Goal: Task Accomplishment & Management: Manage account settings

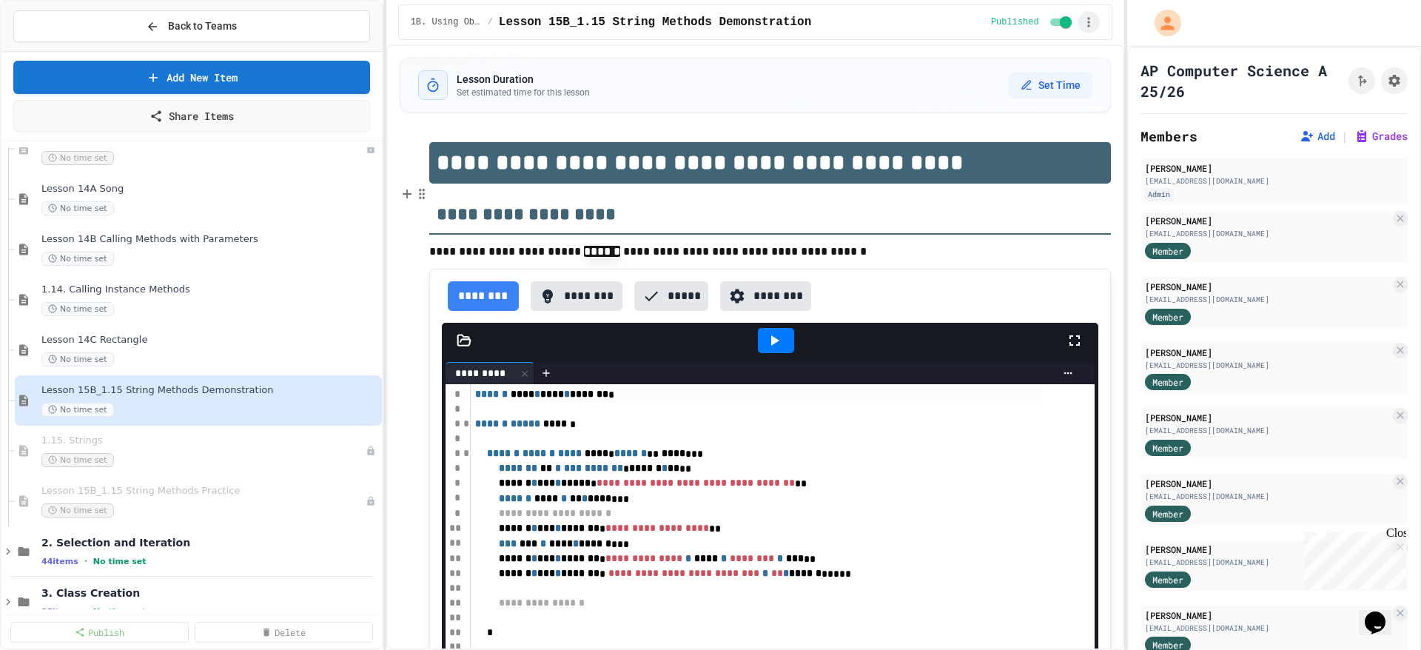
click at [1085, 24] on icon "button" at bounding box center [1089, 22] width 15 height 15
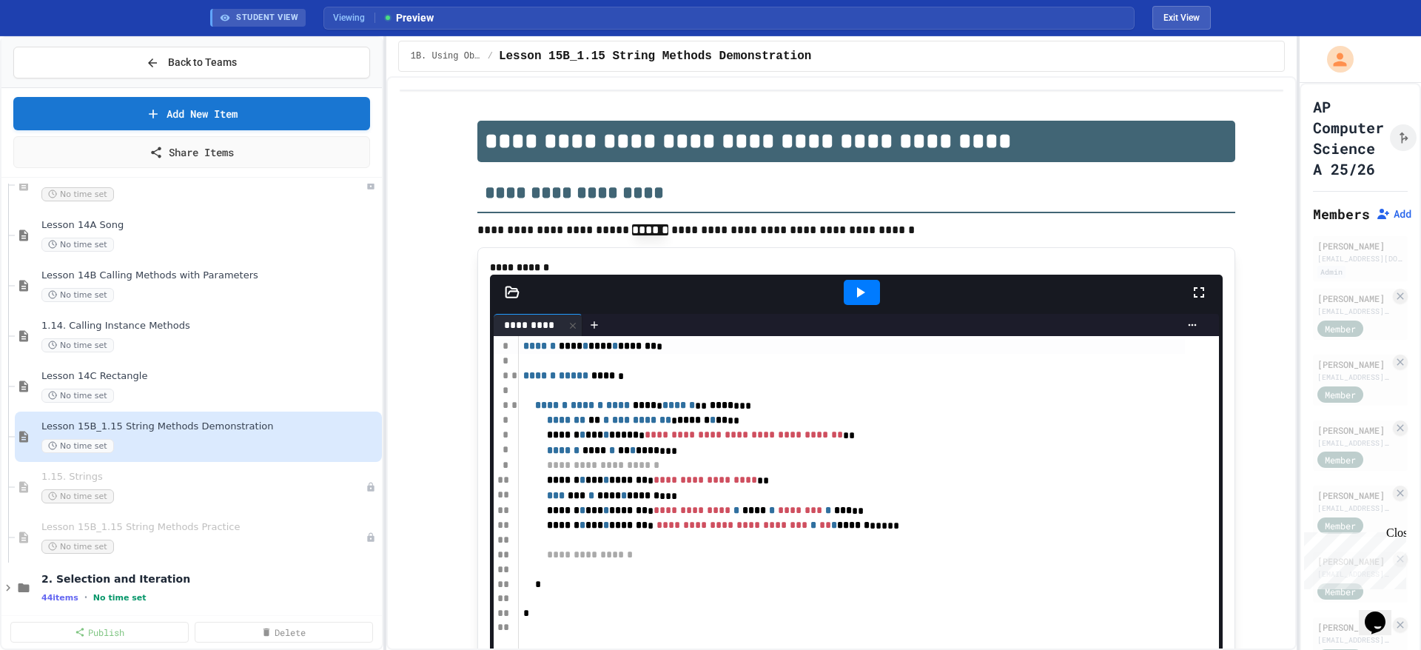
click at [1301, 181] on div "**********" at bounding box center [710, 343] width 1421 height 614
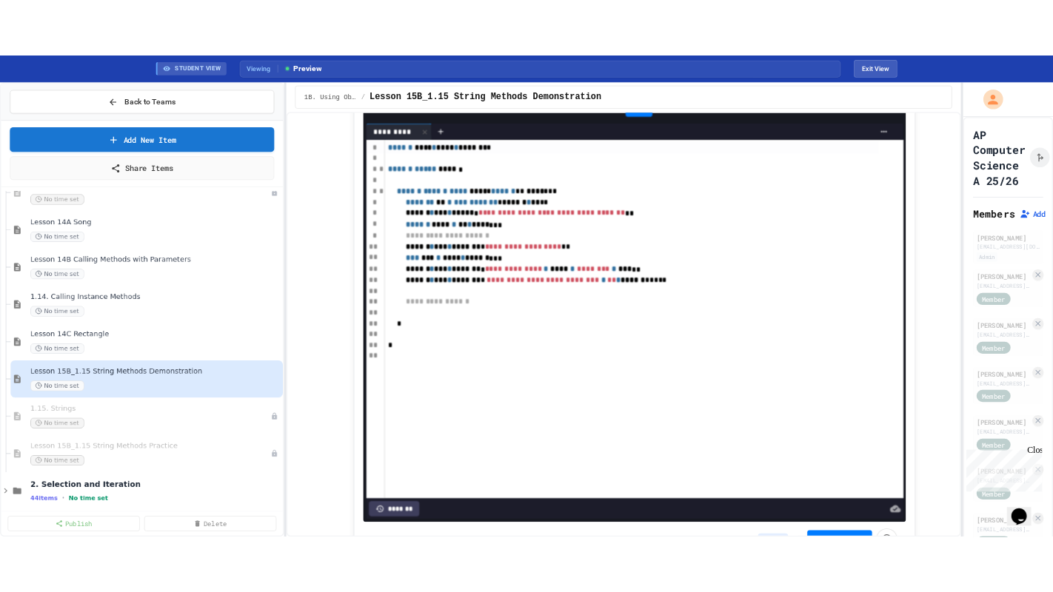
scroll to position [0, 0]
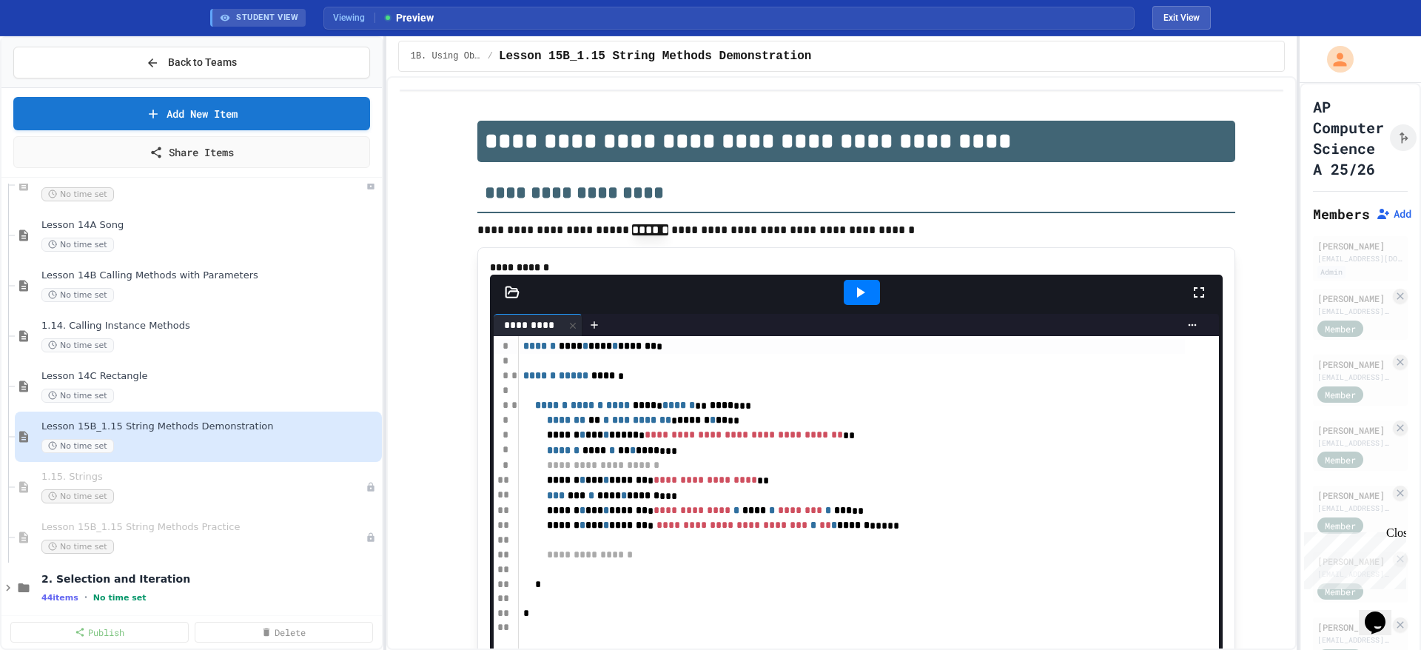
click at [1194, 301] on icon at bounding box center [1199, 293] width 18 height 18
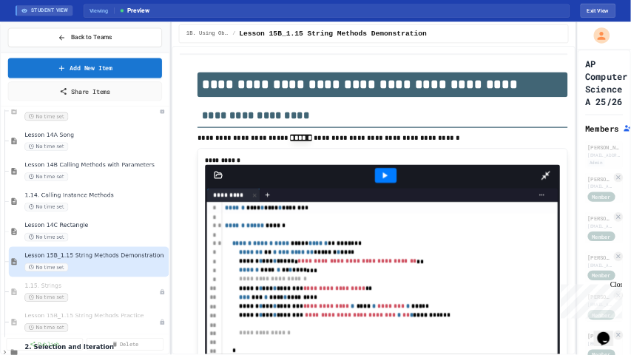
scroll to position [888, 0]
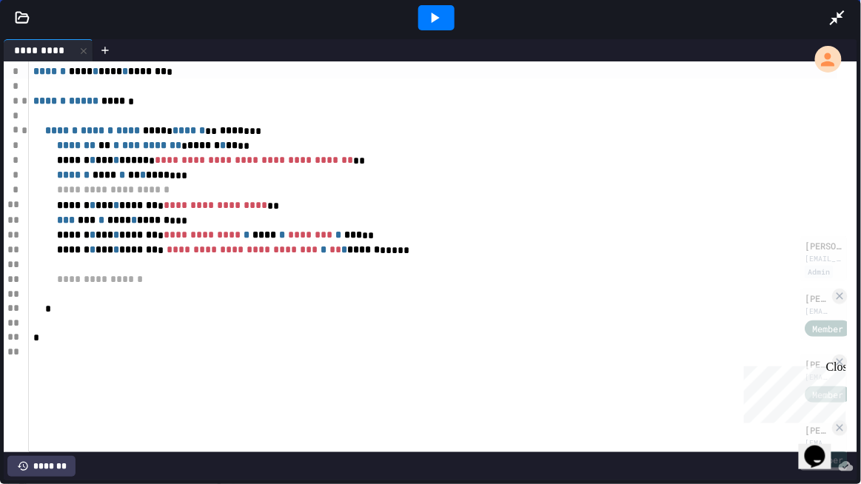
click at [443, 20] on div at bounding box center [436, 17] width 36 height 25
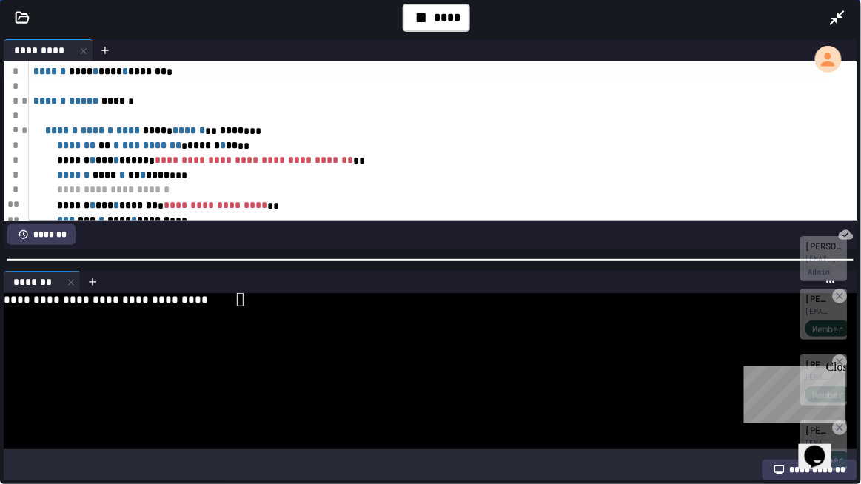
click at [347, 375] on div at bounding box center [420, 377] width 833 height 13
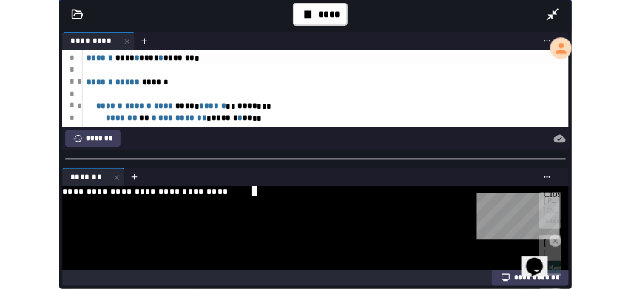
scroll to position [888, 0]
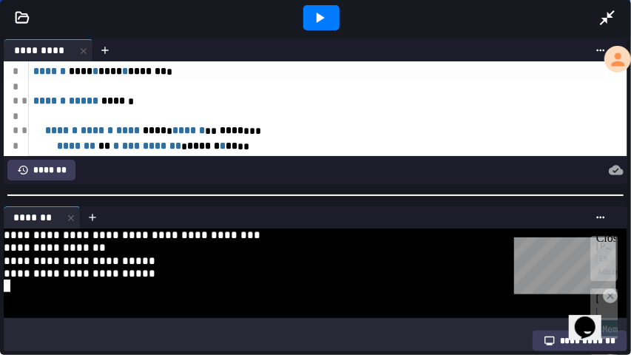
click at [315, 22] on icon at bounding box center [320, 18] width 18 height 18
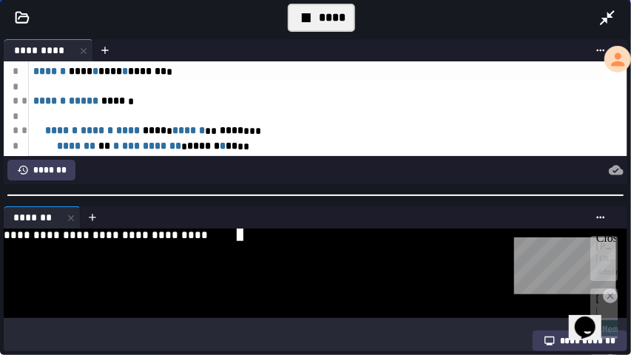
click at [248, 272] on div at bounding box center [307, 273] width 606 height 13
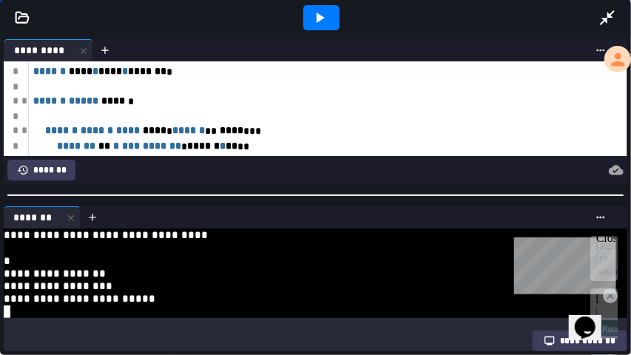
click at [315, 25] on icon at bounding box center [320, 18] width 18 height 18
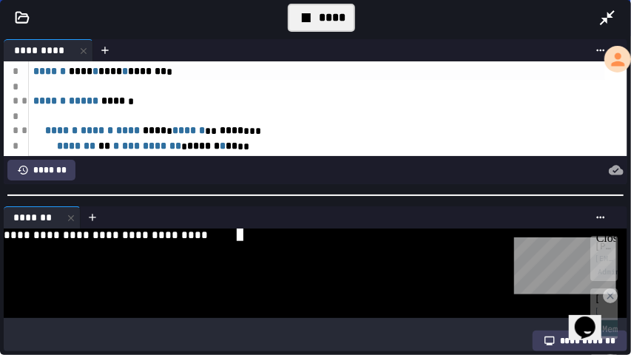
click at [279, 267] on div at bounding box center [307, 273] width 606 height 13
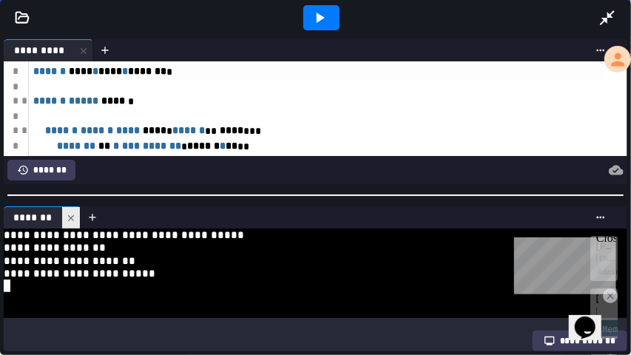
click at [73, 213] on icon at bounding box center [71, 218] width 10 height 10
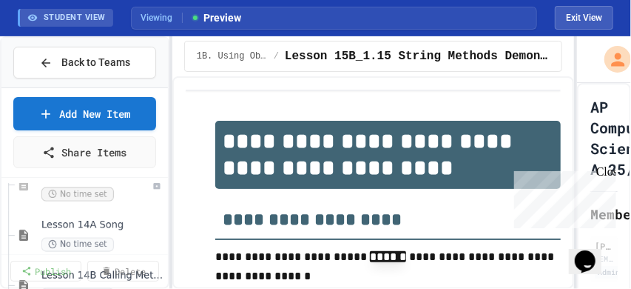
click at [605, 170] on div "Close" at bounding box center [605, 173] width 19 height 19
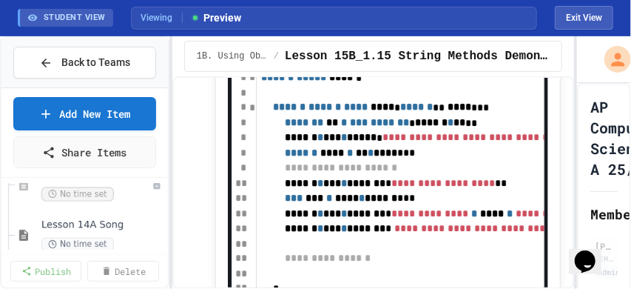
scroll to position [345, 0]
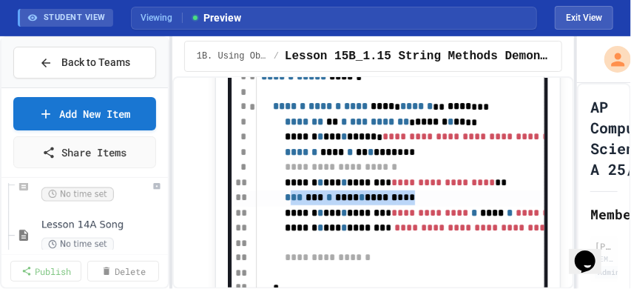
drag, startPoint x: 447, startPoint y: 212, endPoint x: 310, endPoint y: 213, distance: 137.0
click at [310, 206] on div "*** *** * **** * ****** ***" at bounding box center [468, 198] width 422 height 16
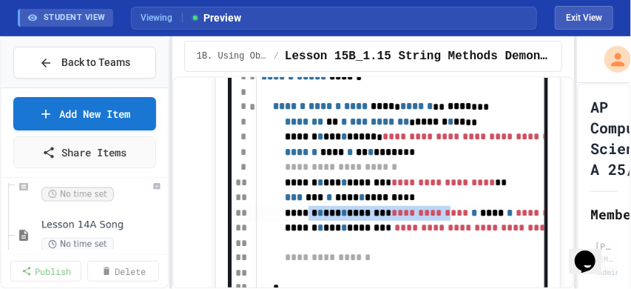
drag, startPoint x: 331, startPoint y: 229, endPoint x: 480, endPoint y: 231, distance: 148.8
click at [480, 221] on div "**********" at bounding box center [468, 214] width 422 height 16
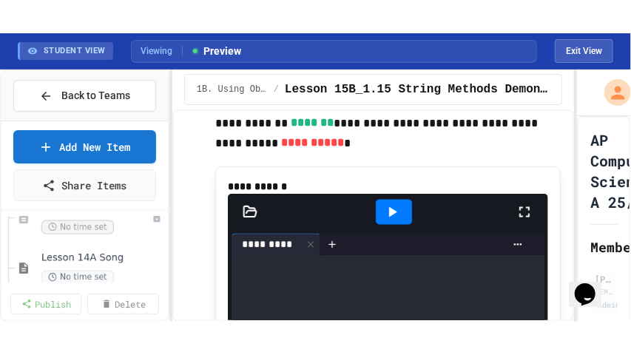
scroll to position [1085, 0]
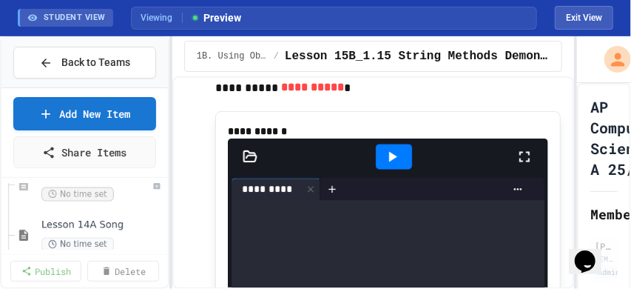
click at [524, 165] on icon at bounding box center [525, 156] width 18 height 18
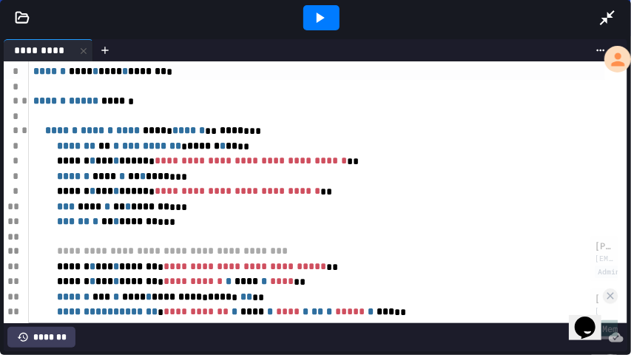
click at [318, 22] on icon at bounding box center [320, 18] width 18 height 18
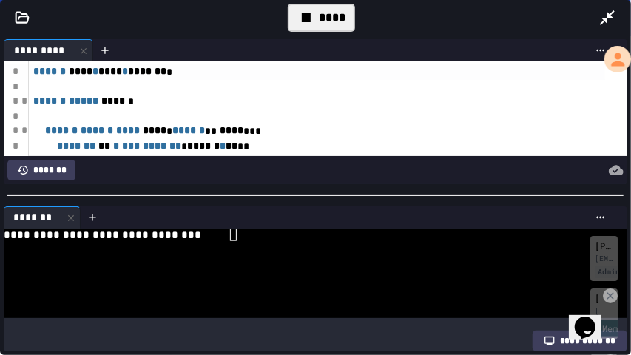
click at [249, 287] on div at bounding box center [307, 286] width 606 height 13
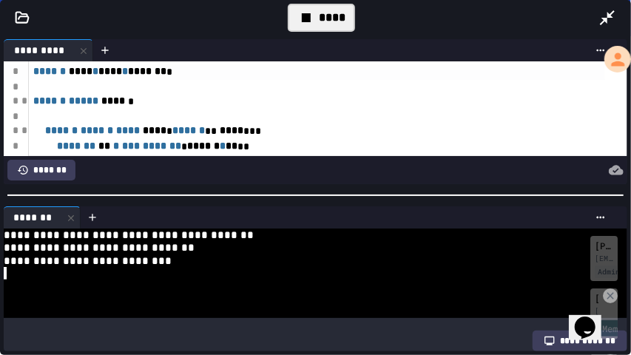
scroll to position [13, 0]
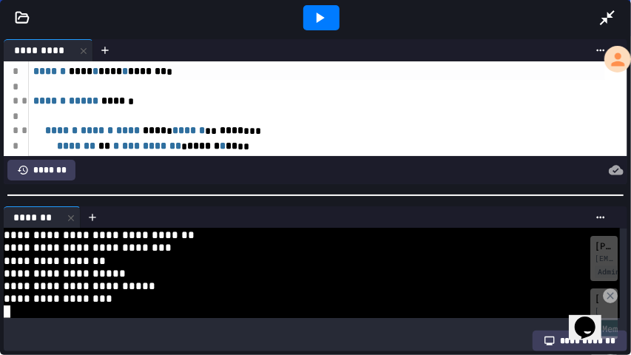
click at [324, 15] on icon at bounding box center [320, 18] width 18 height 18
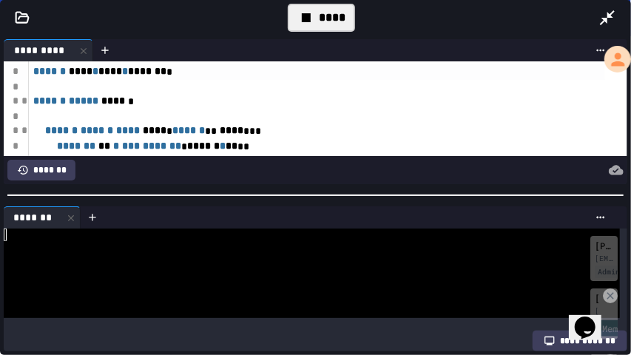
scroll to position [0, 0]
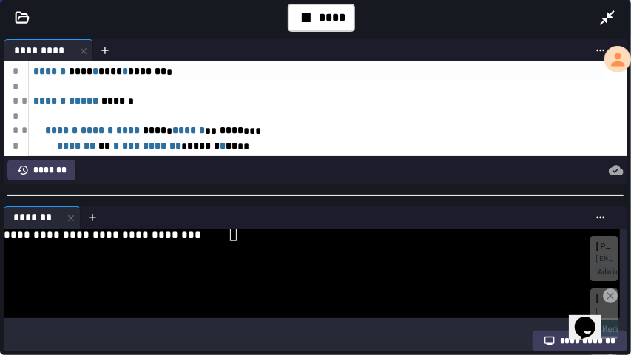
click at [301, 244] on div at bounding box center [307, 247] width 606 height 13
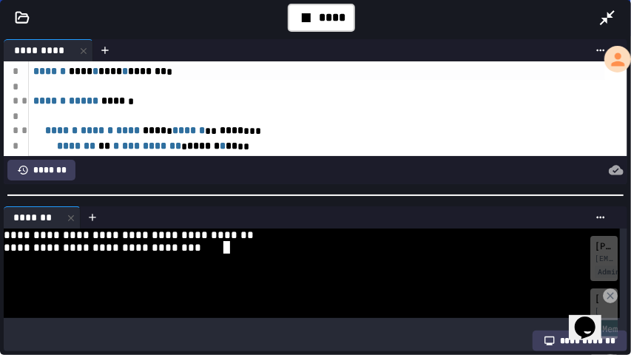
scroll to position [38, 0]
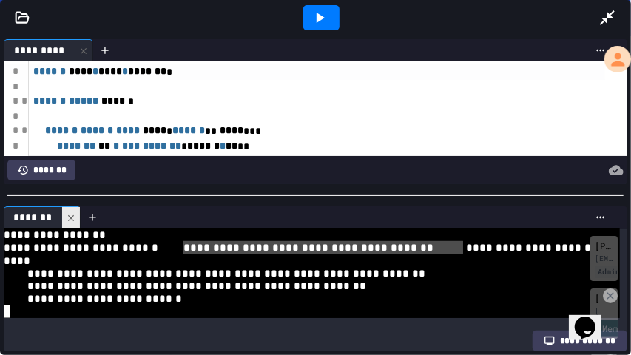
click at [69, 213] on icon at bounding box center [71, 218] width 10 height 10
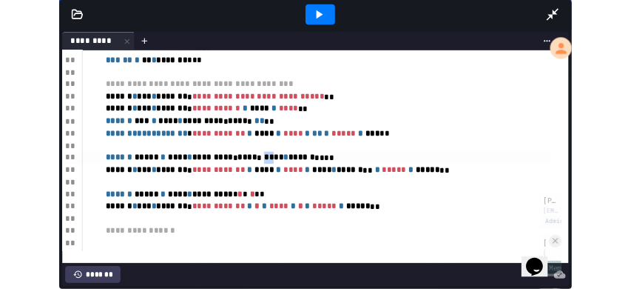
scroll to position [149, 0]
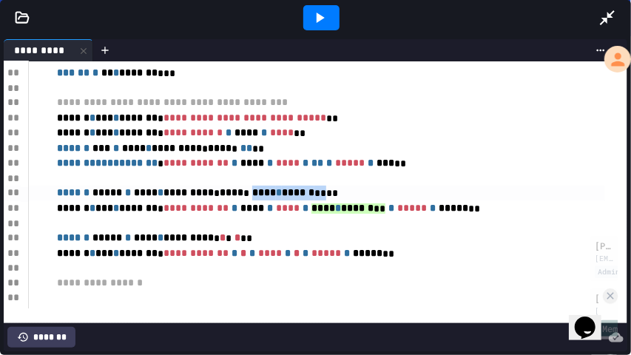
drag, startPoint x: 284, startPoint y: 192, endPoint x: 356, endPoint y: 192, distance: 71.8
click at [356, 192] on div "****** ***** * **** * ********* * **** * **** * ****** ****" at bounding box center [317, 194] width 577 height 16
click at [372, 192] on div "****** ***** * **** * ********* * **** * **** * ****** ****" at bounding box center [317, 194] width 577 height 16
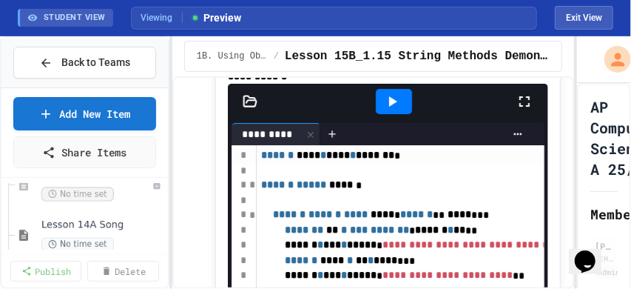
scroll to position [1974, 0]
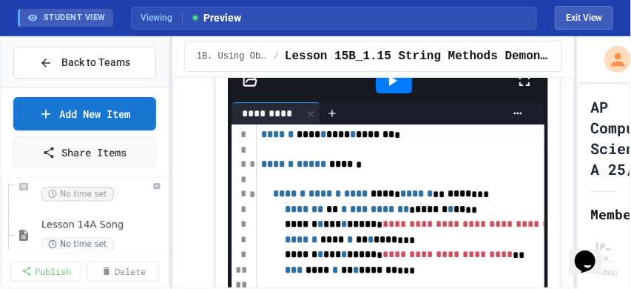
click at [521, 90] on icon at bounding box center [525, 81] width 18 height 18
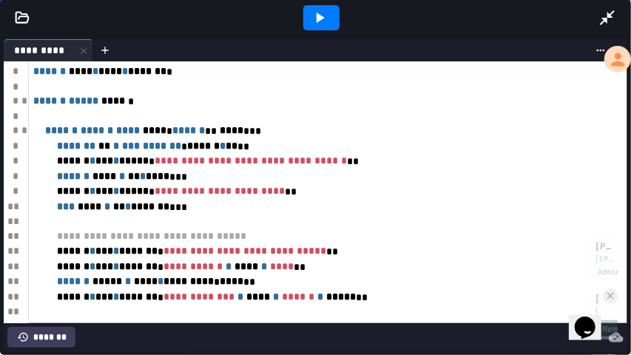
click at [315, 11] on icon at bounding box center [320, 18] width 18 height 18
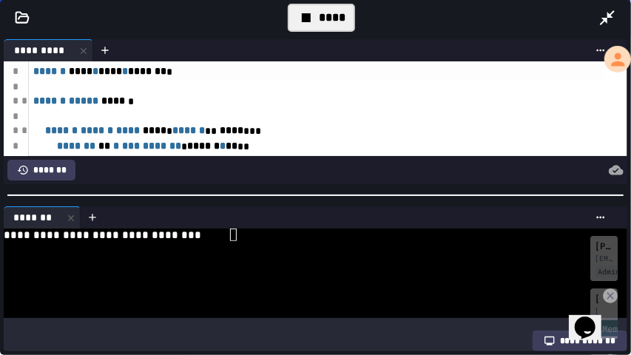
click at [329, 244] on div at bounding box center [307, 247] width 606 height 13
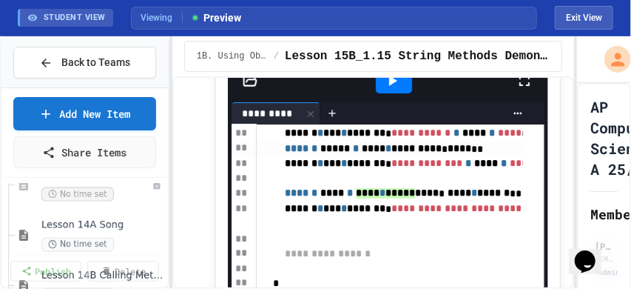
scroll to position [198, 0]
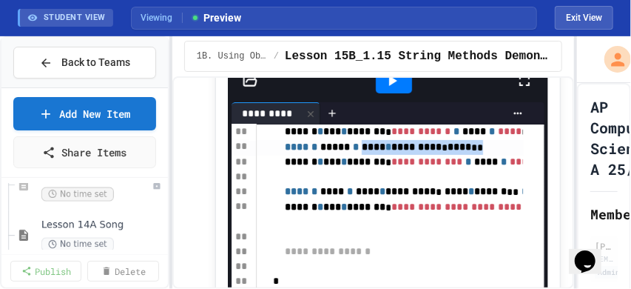
drag, startPoint x: 390, startPoint y: 168, endPoint x: 509, endPoint y: 170, distance: 119.2
click at [509, 155] on div "****** ***** * **** * ********* * **** **" at bounding box center [453, 148] width 393 height 16
click at [380, 196] on span "****" at bounding box center [368, 191] width 24 height 10
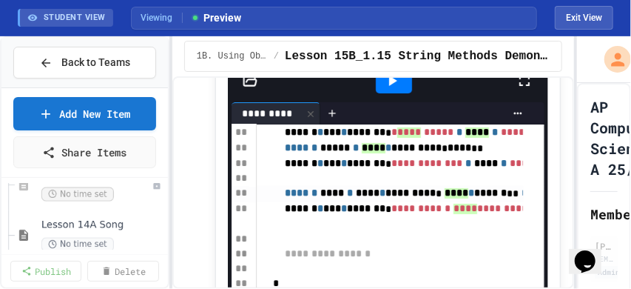
click at [429, 198] on span "*********" at bounding box center [411, 192] width 50 height 10
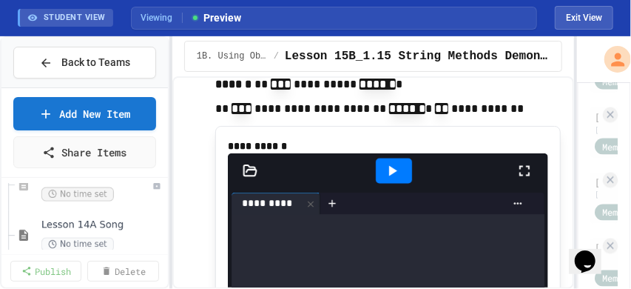
scroll to position [2813, 0]
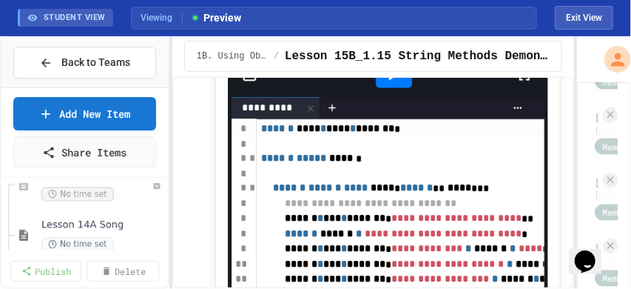
click at [395, 84] on icon at bounding box center [392, 76] width 18 height 18
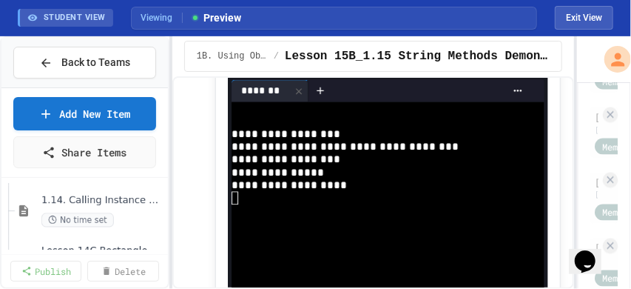
scroll to position [1036, 0]
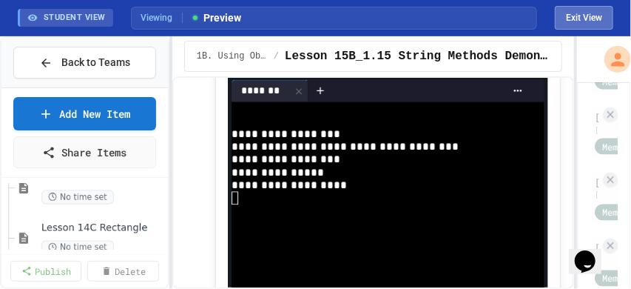
click at [574, 14] on button "Exit View" at bounding box center [584, 18] width 58 height 24
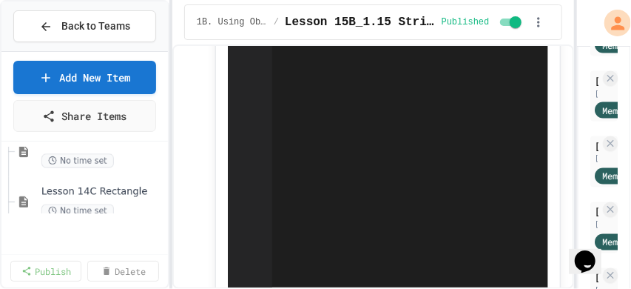
scroll to position [3201, 0]
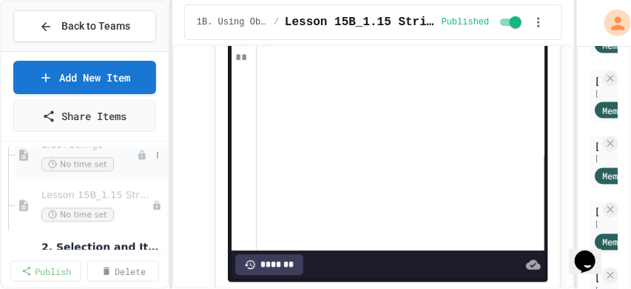
click at [110, 158] on div "No time set" at bounding box center [88, 164] width 95 height 14
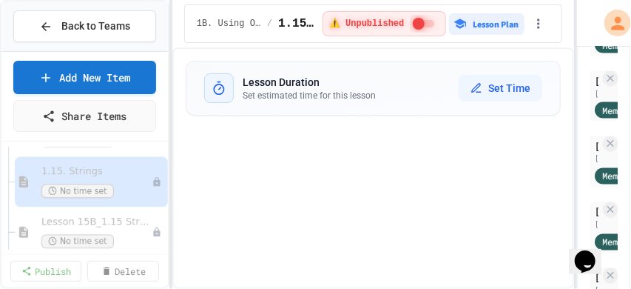
select select "***"
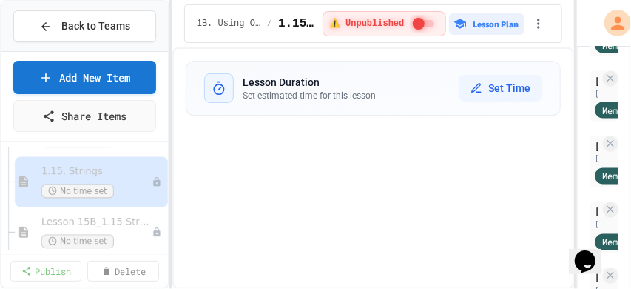
select select "***"
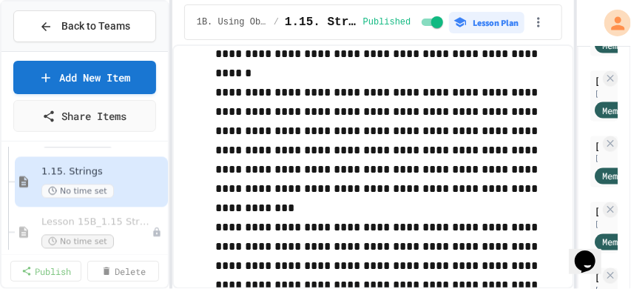
scroll to position [18096, 0]
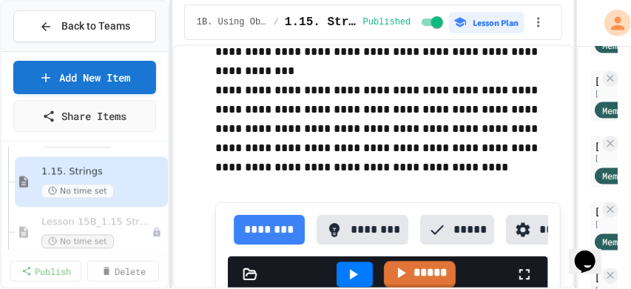
drag, startPoint x: 569, startPoint y: 64, endPoint x: 33, endPoint y: 3, distance: 540.1
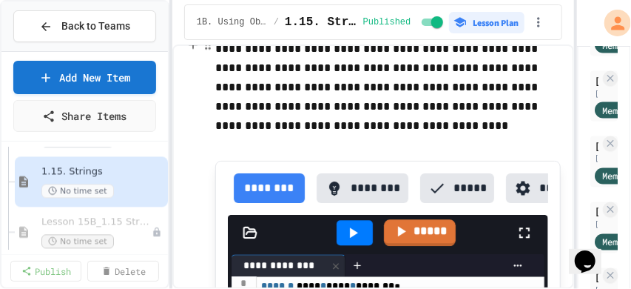
scroll to position [18145, 0]
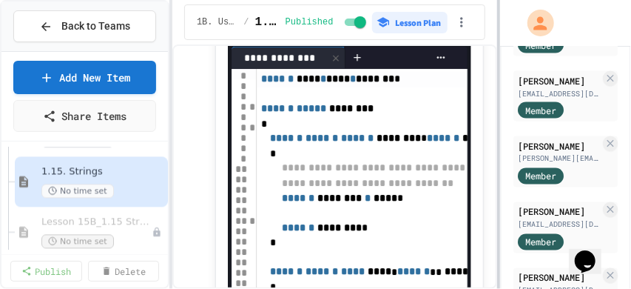
click at [493, 115] on div "**********" at bounding box center [315, 144] width 631 height 289
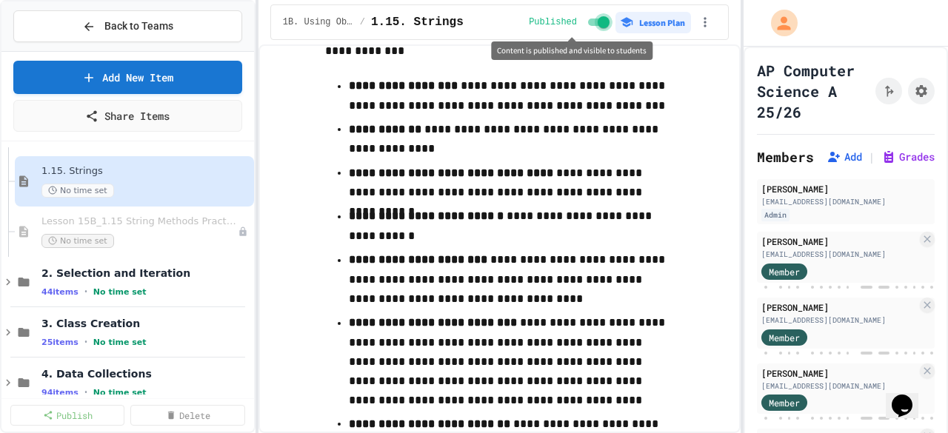
scroll to position [0, 0]
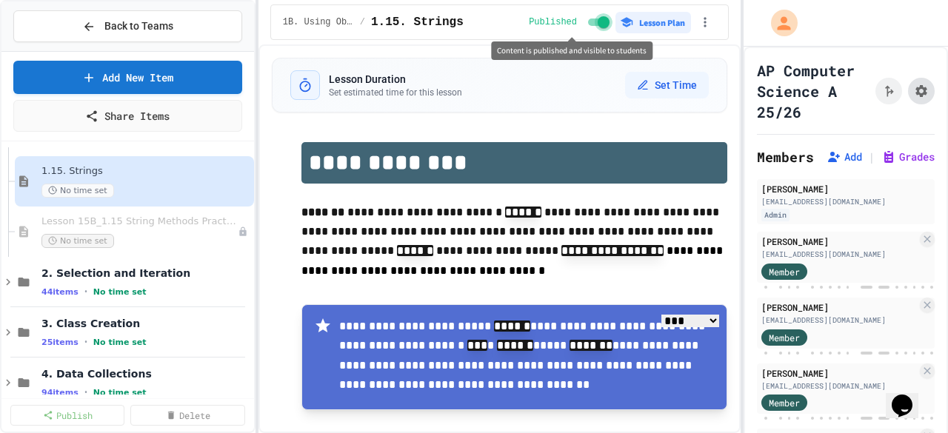
click at [915, 97] on icon "Assignment Settings" at bounding box center [921, 91] width 12 height 12
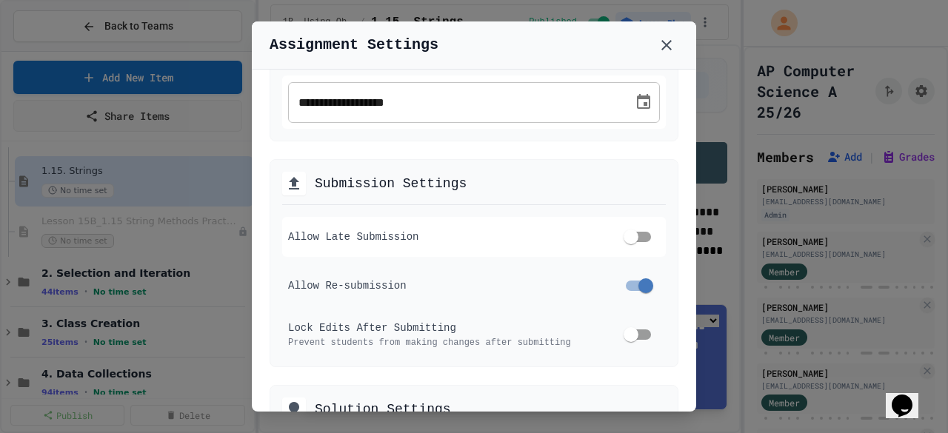
scroll to position [444, 0]
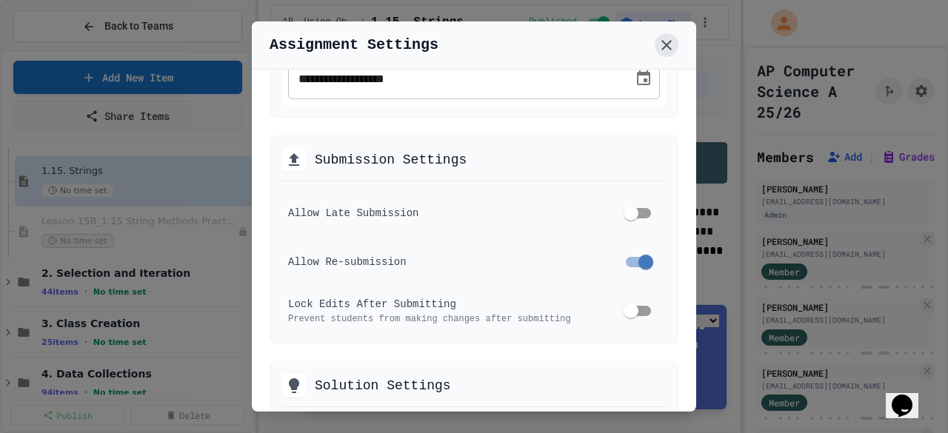
click at [671, 50] on icon at bounding box center [666, 45] width 10 height 10
